Goal: Transaction & Acquisition: Purchase product/service

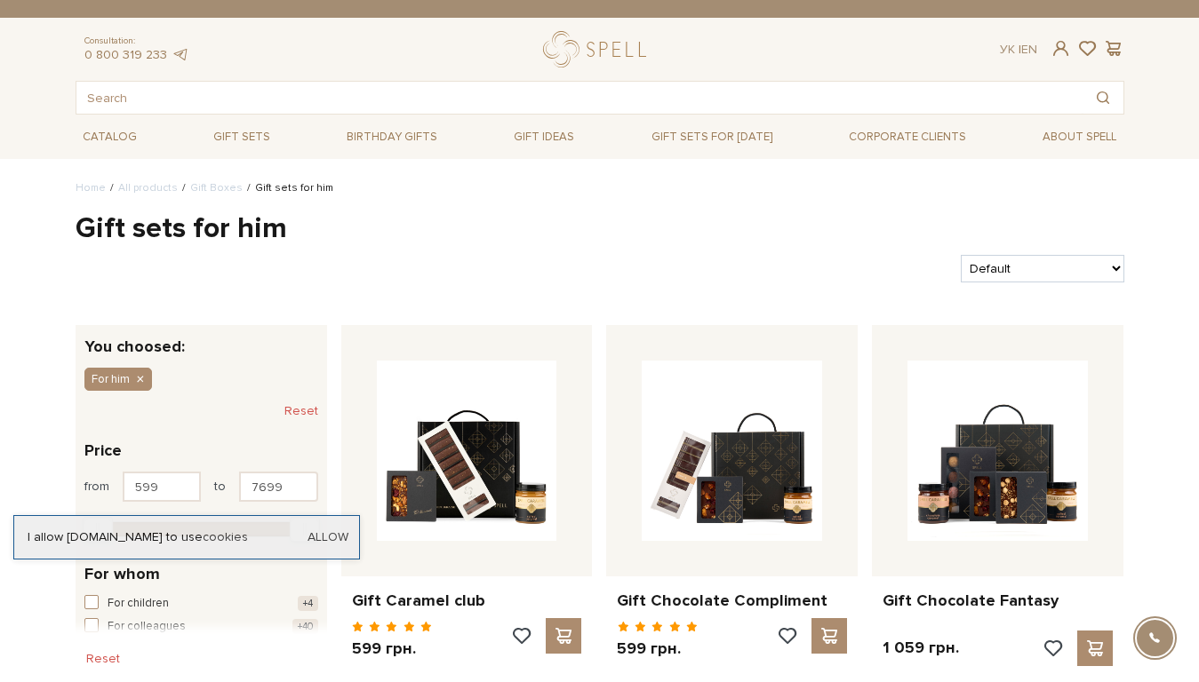
scroll to position [1071, 0]
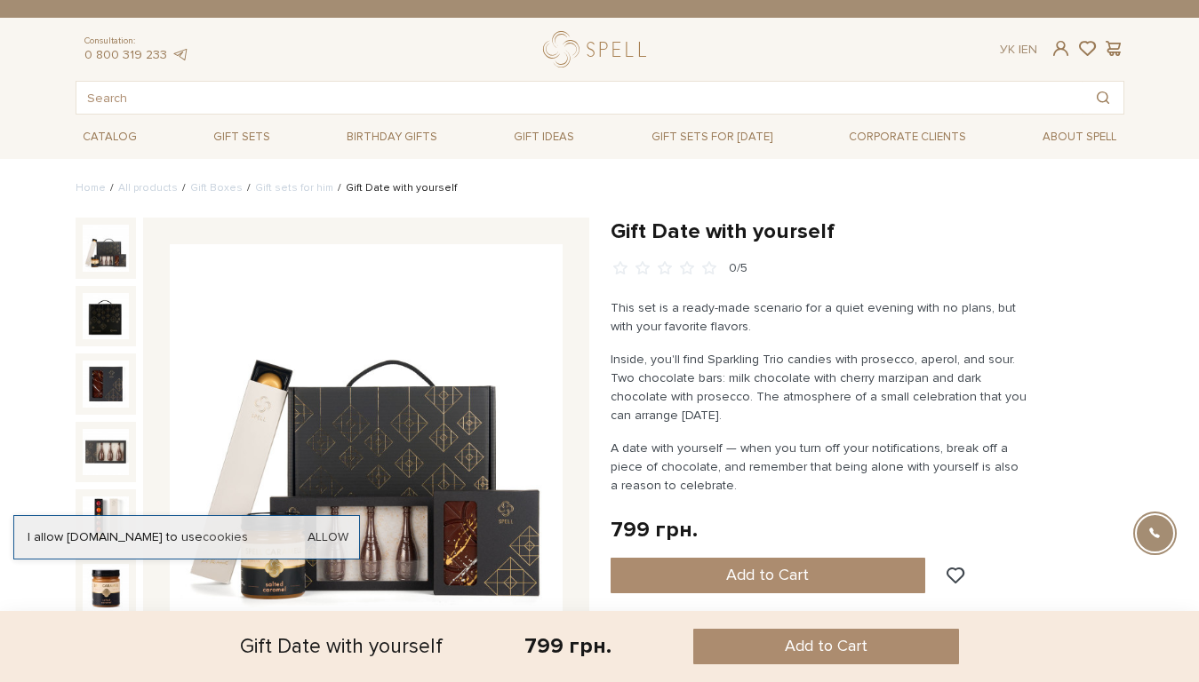
scroll to position [1157, 0]
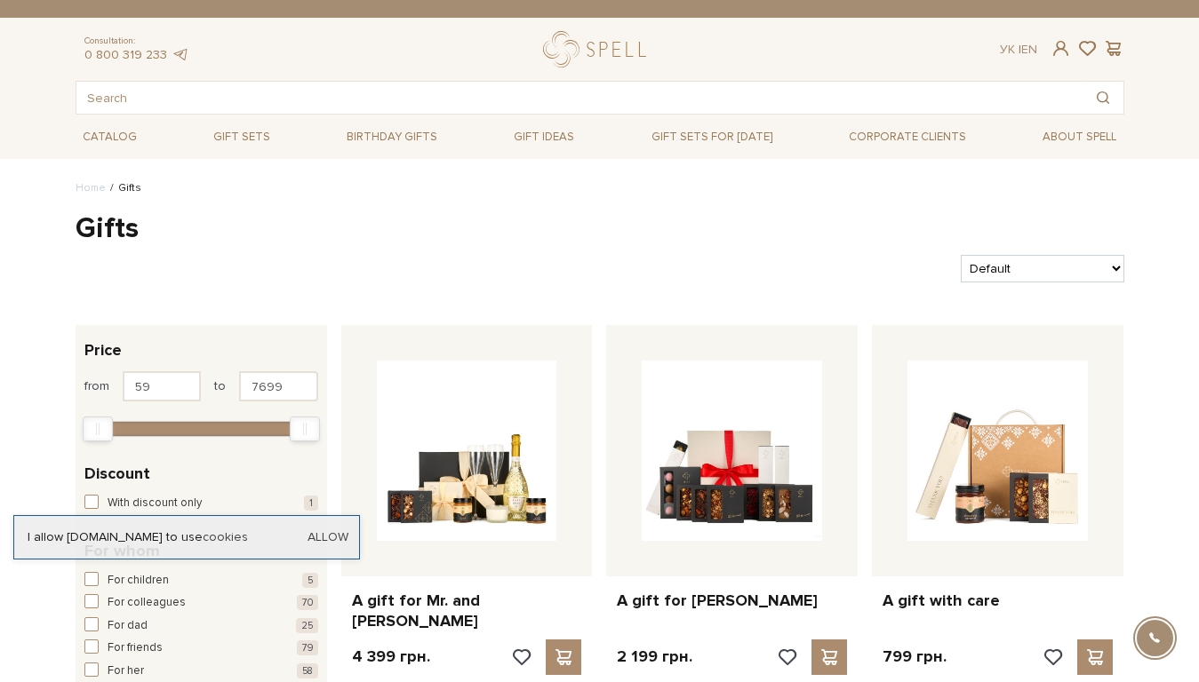
scroll to position [1100, 0]
